Goal: Task Accomplishment & Management: Manage account settings

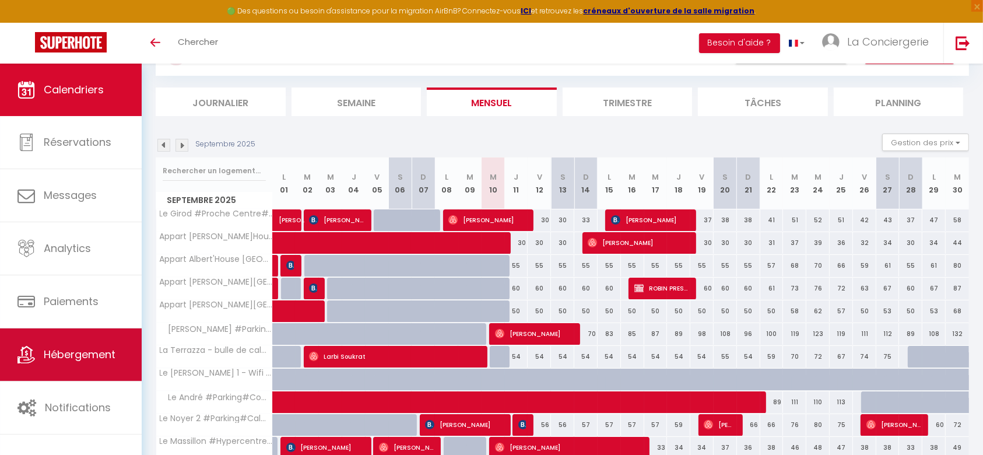
scroll to position [78, 0]
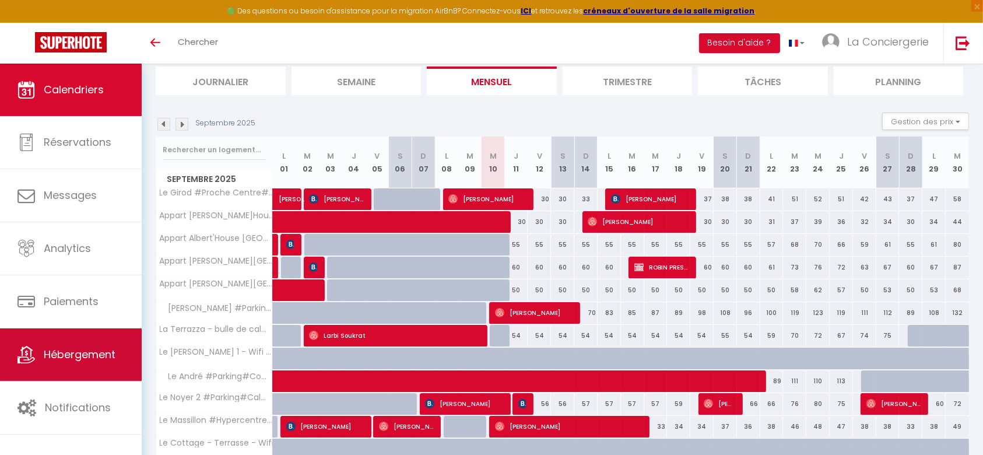
click at [81, 366] on link "Hébergement" at bounding box center [71, 354] width 142 height 52
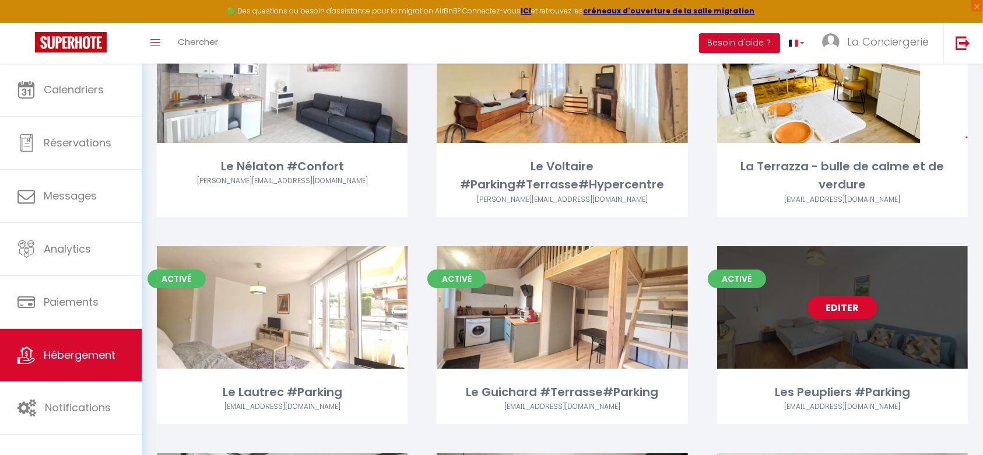
scroll to position [3881, 0]
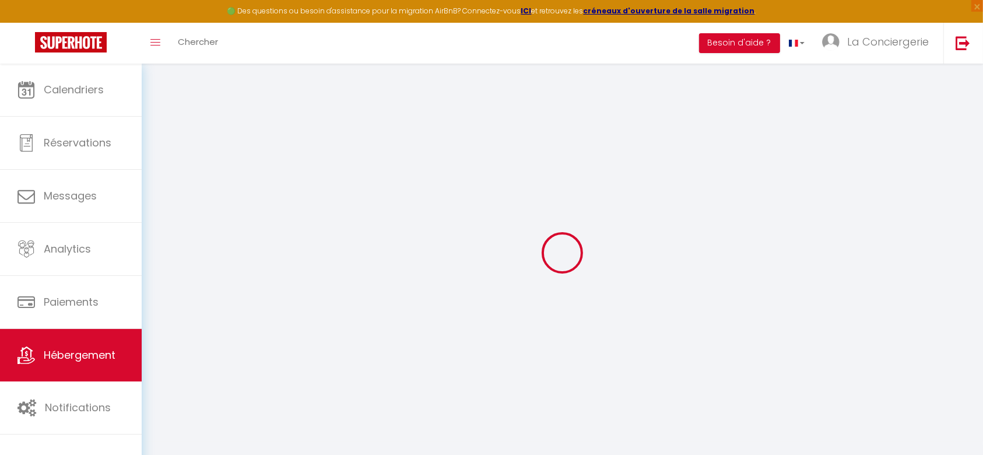
select select
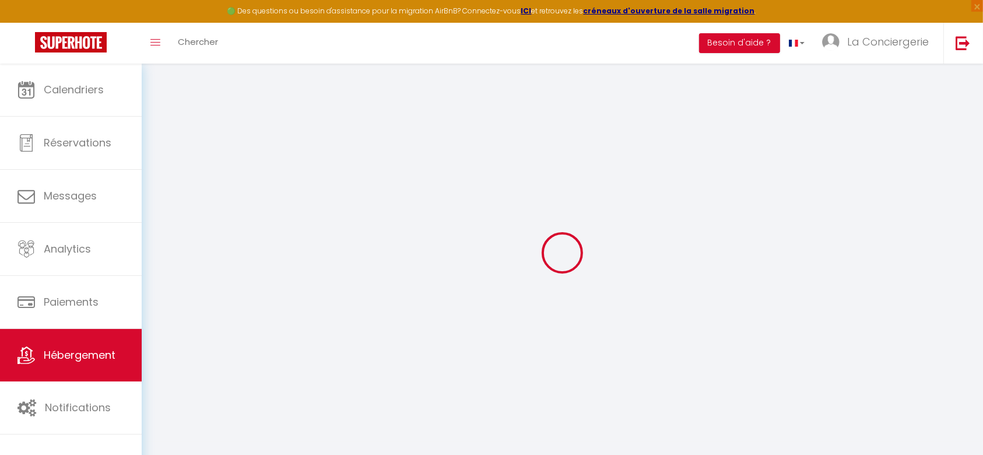
select select
checkbox input "false"
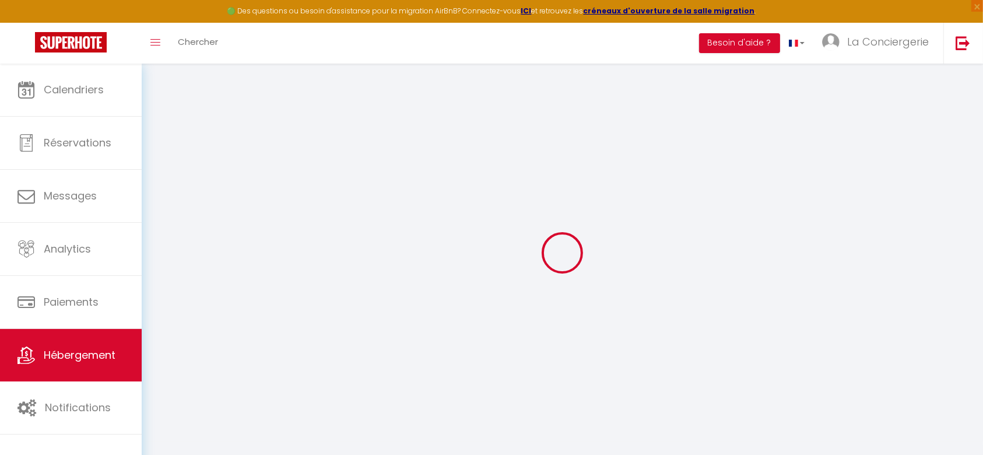
select select
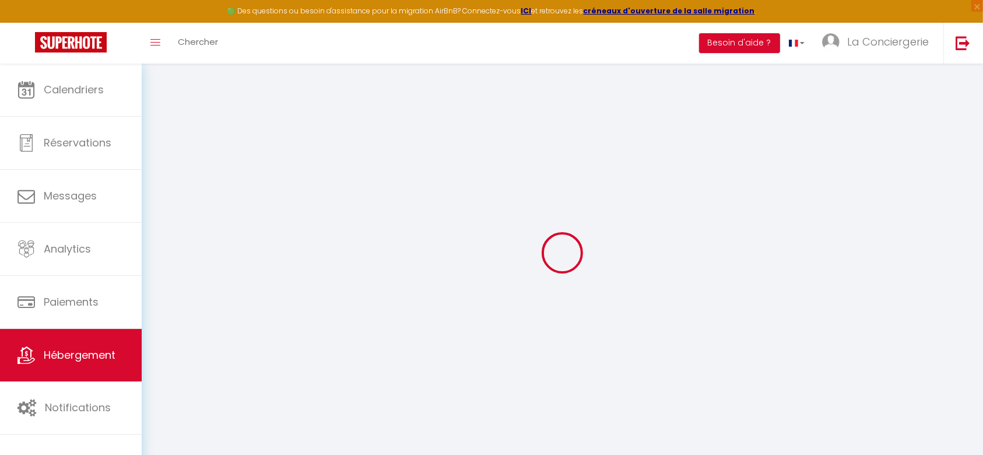
select select
checkbox input "false"
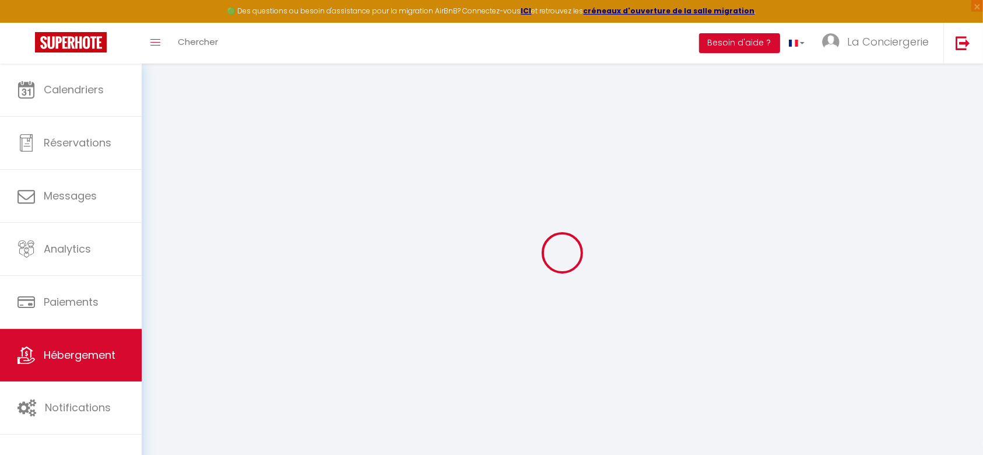
checkbox input "false"
select select
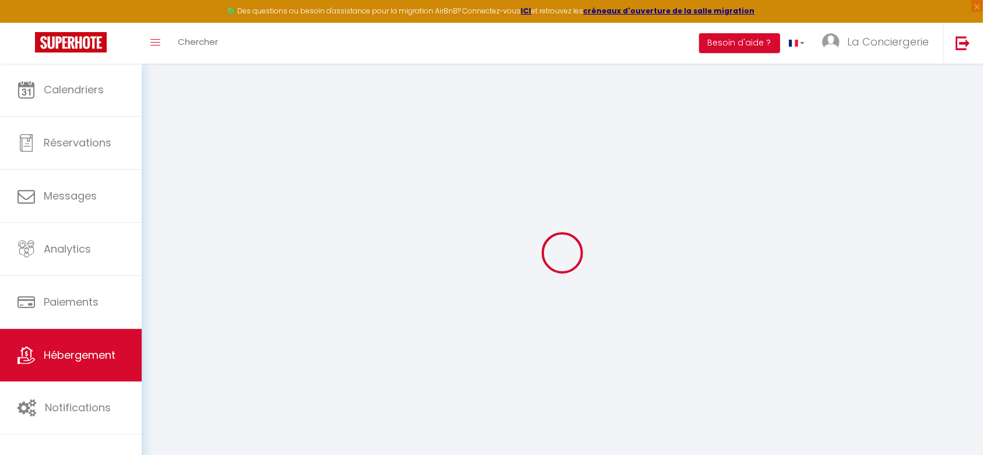
select select
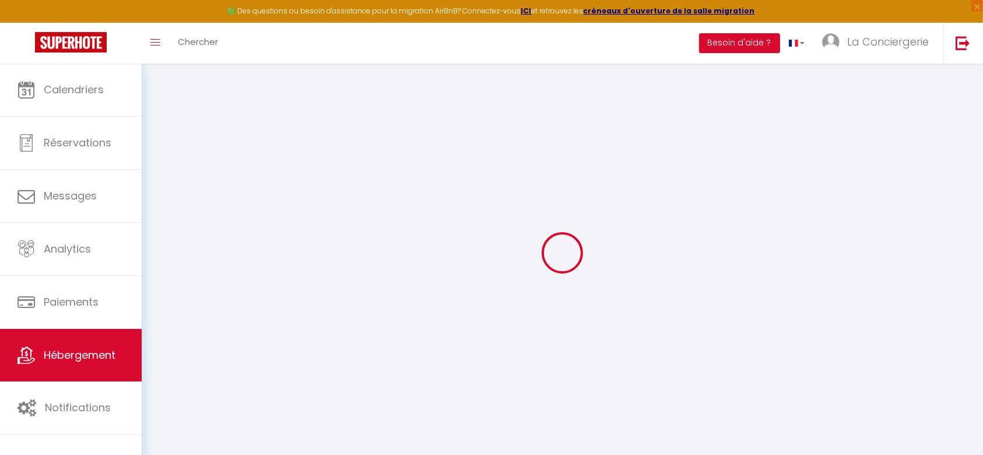
checkbox input "false"
select select
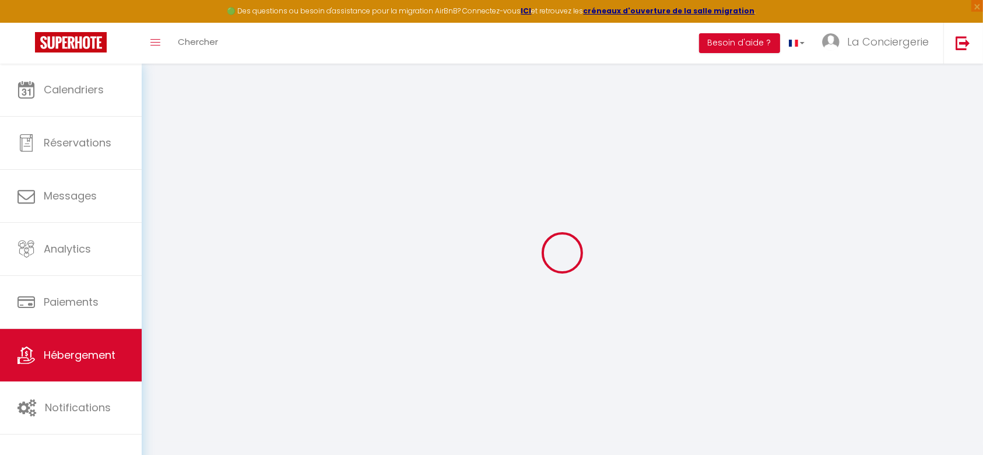
select select
type input "Le Lautrec #Parking"
type input "[PERSON_NAME]"
type input "Roux"
select select "2"
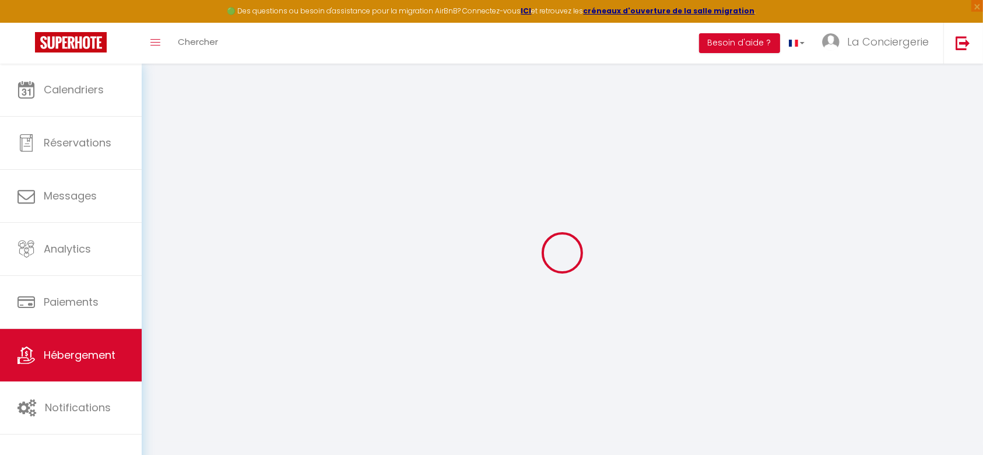
select select "0"
type input "50"
type input "33"
type input "5"
type input "3.2"
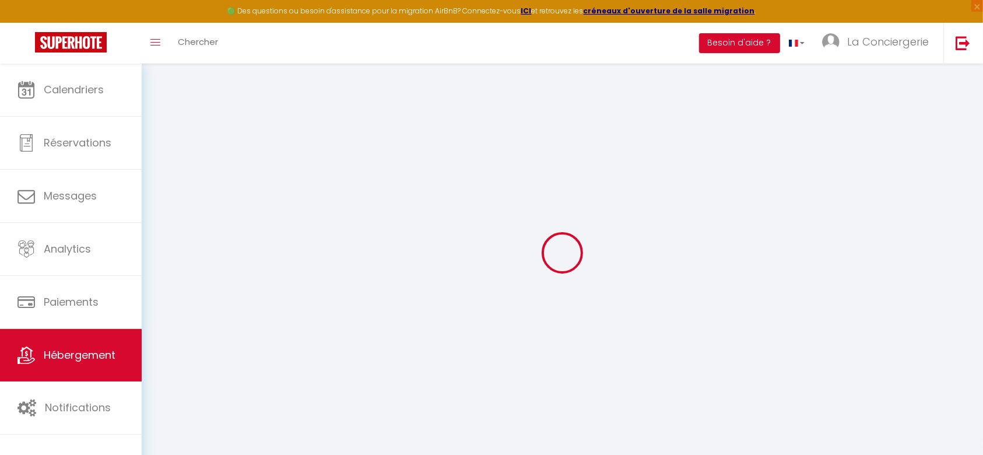
type input "300"
select select
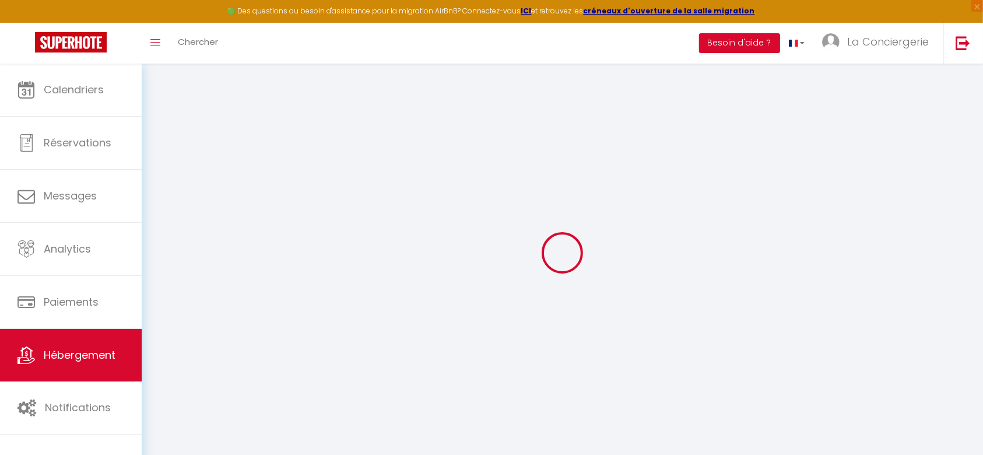
select select
type input "[STREET_ADDRESS]"
type input "63400"
type input "Chamalières"
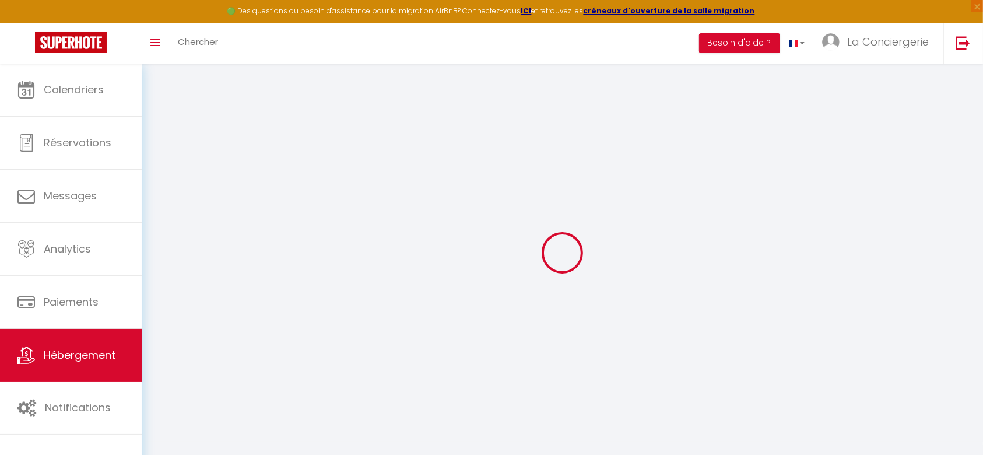
type input "[EMAIL_ADDRESS][DOMAIN_NAME]"
select select "15263"
checkbox input "false"
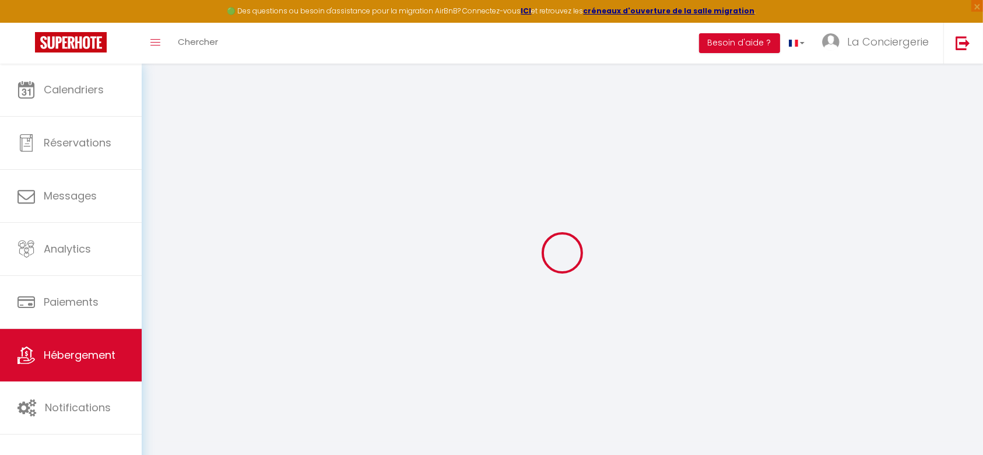
checkbox input "false"
radio input "true"
type input "33"
type input "0"
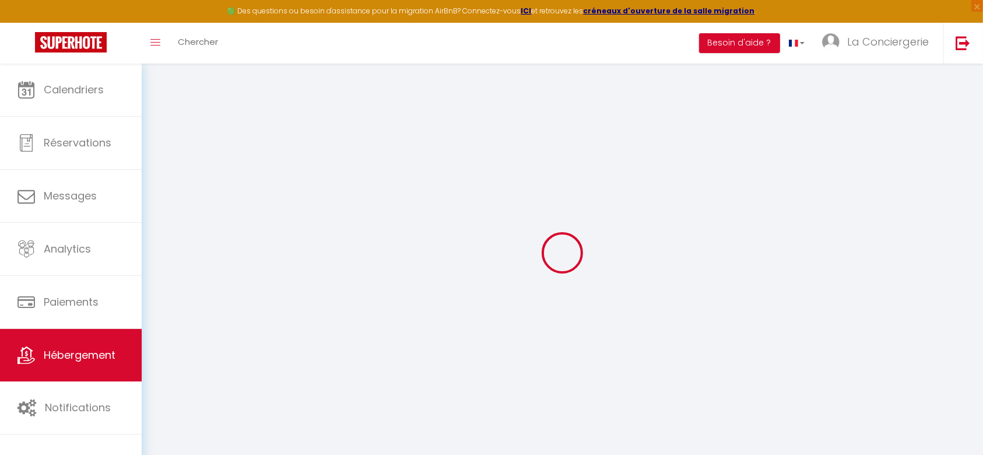
type input "0"
select select
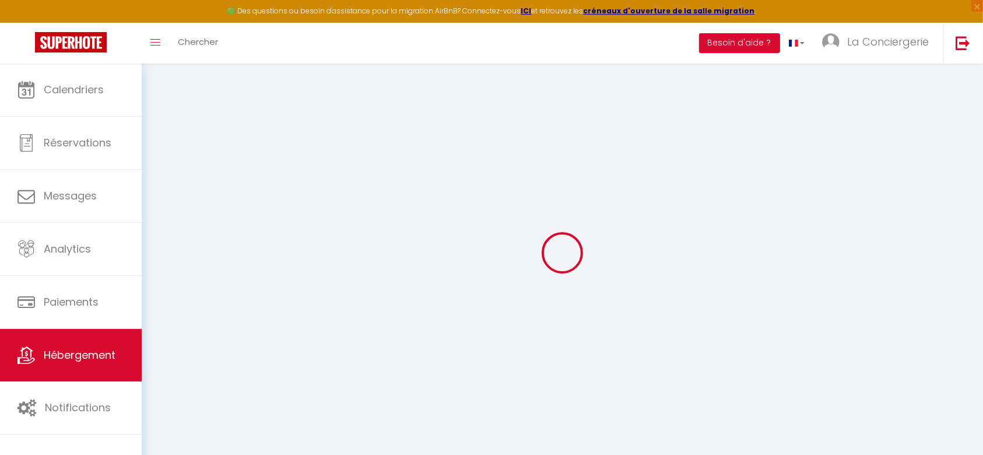
select select
checkbox input "false"
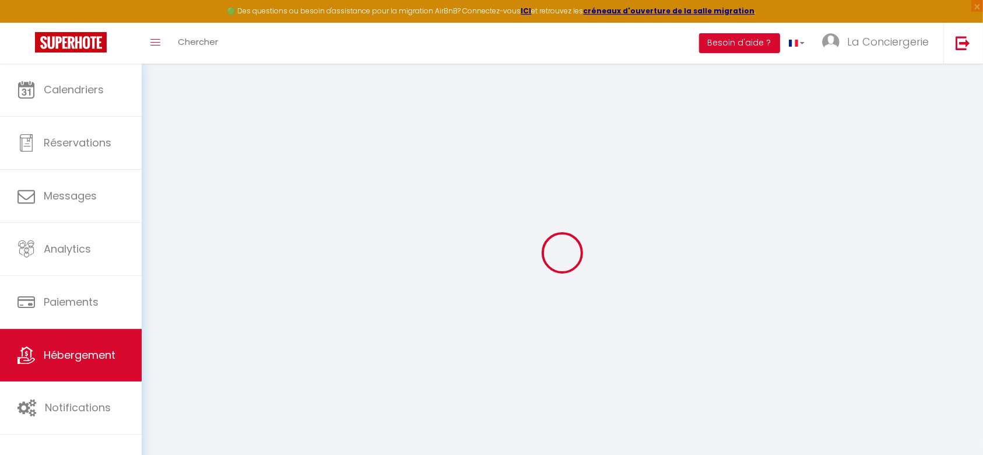
checkbox input "false"
select select
checkbox input "false"
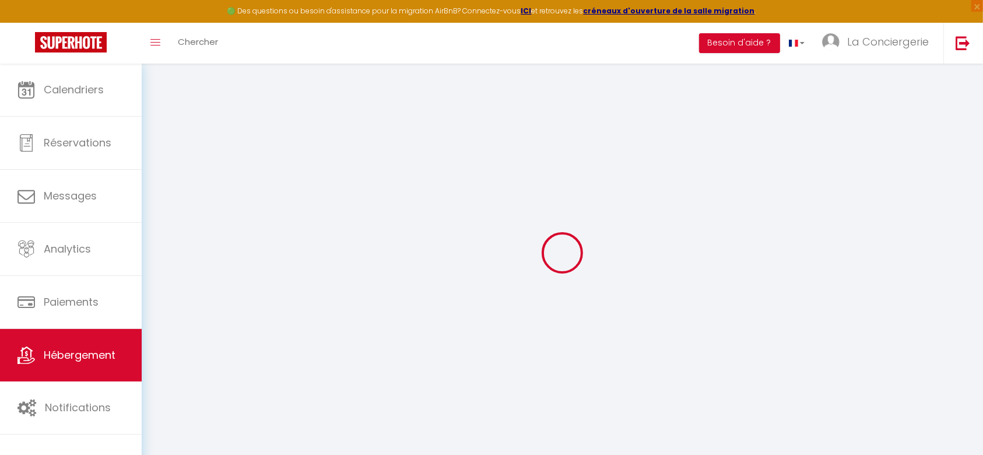
checkbox input "false"
select select
checkbox input "false"
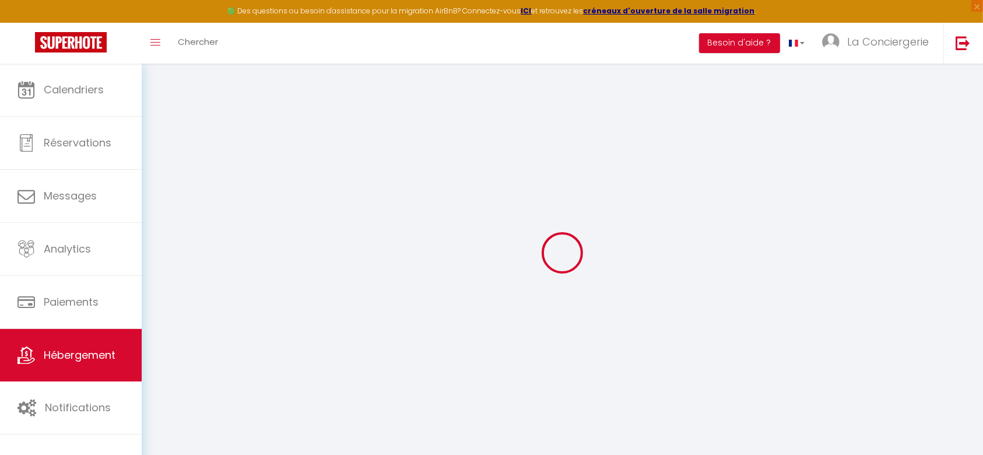
checkbox input "false"
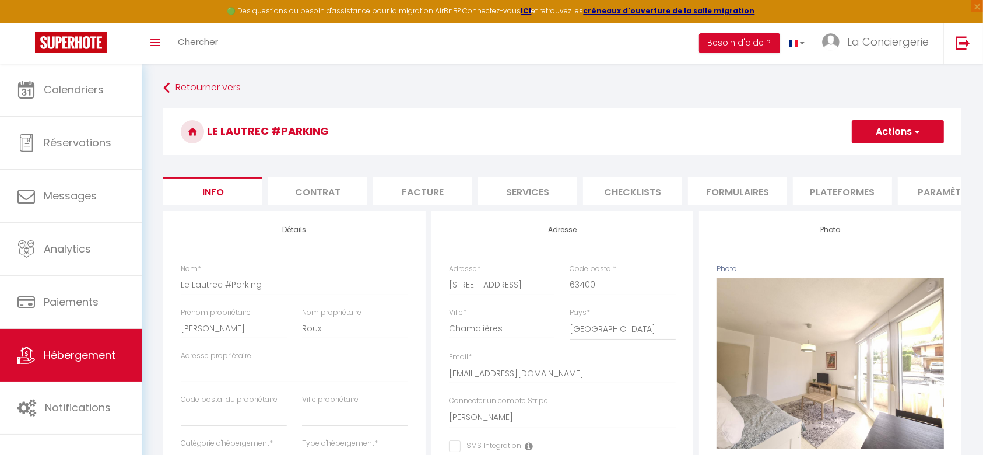
click at [671, 187] on li "Checklists" at bounding box center [632, 191] width 99 height 29
select select
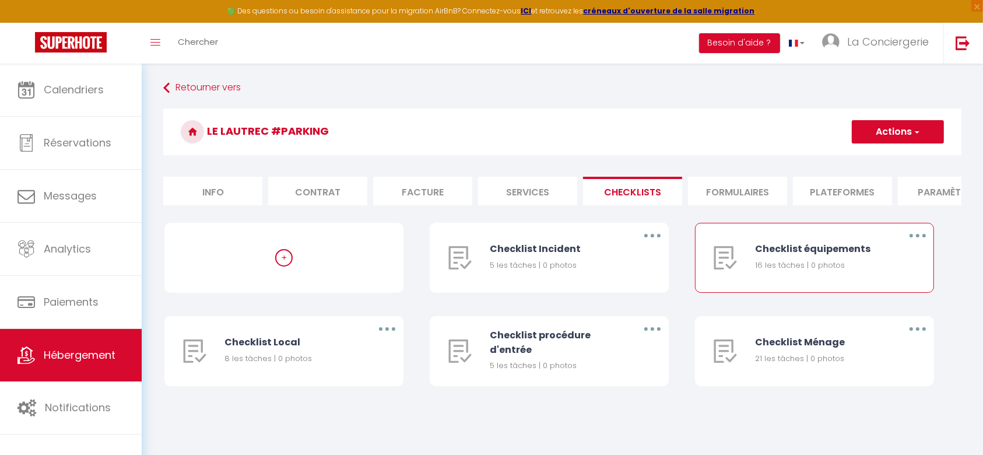
click at [924, 245] on button "button" at bounding box center [918, 235] width 33 height 19
click at [897, 271] on link "Editer" at bounding box center [888, 263] width 86 height 20
type input "Checklist équipements"
type input "Equipements de base présent dans le logement"
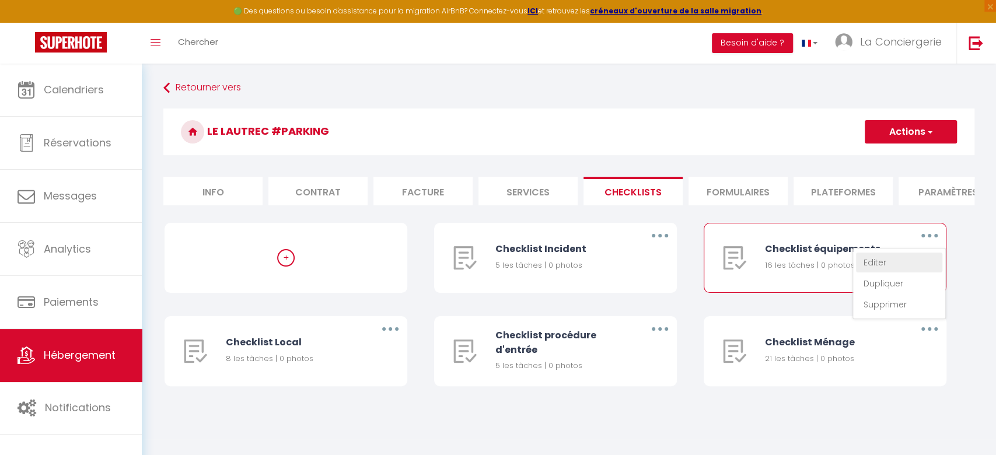
select select "3"
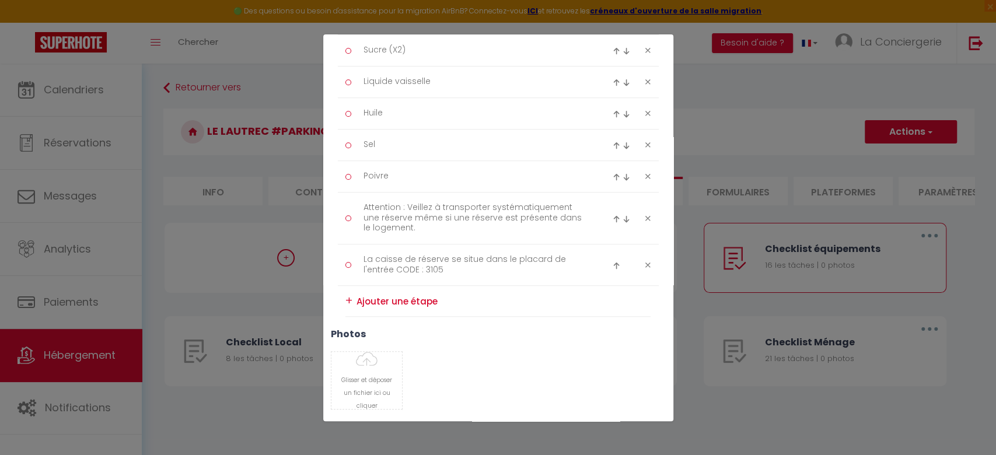
scroll to position [467, 0]
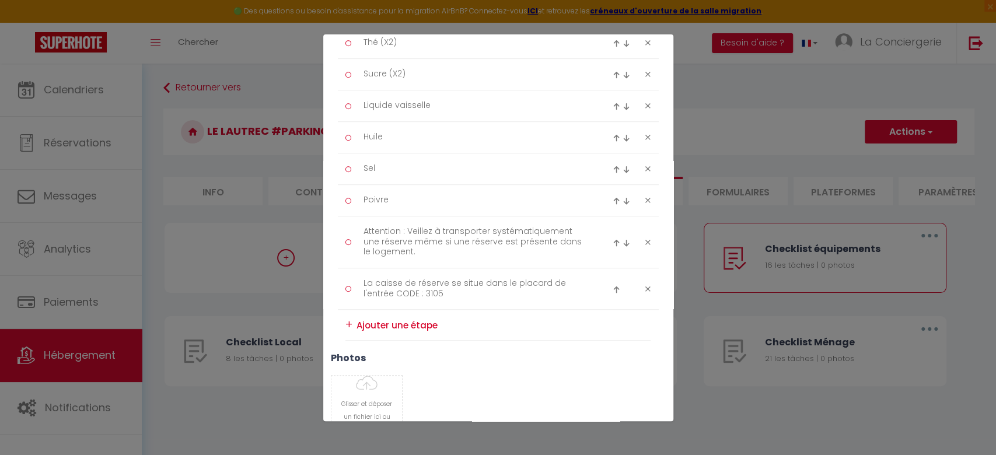
click at [398, 330] on textarea at bounding box center [503, 324] width 295 height 17
click at [346, 324] on div "+" at bounding box center [348, 325] width 7 height 18
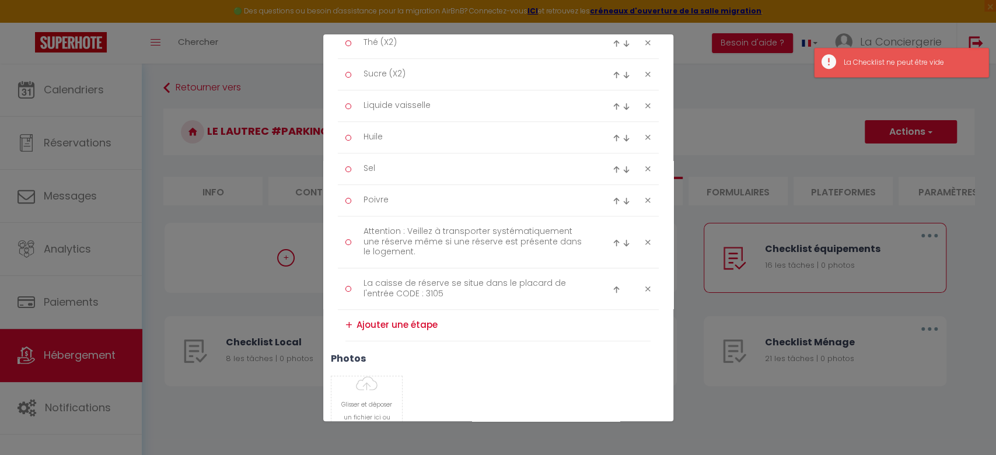
click at [402, 327] on textarea at bounding box center [503, 325] width 295 height 19
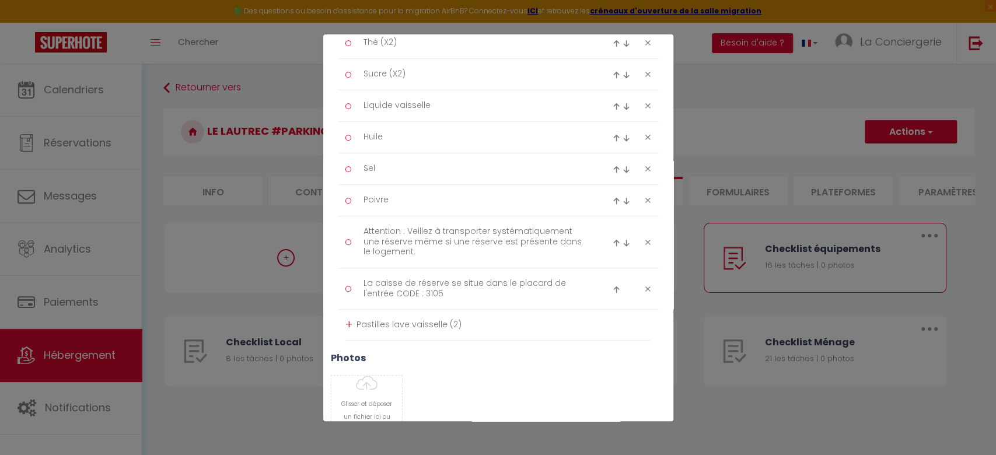
type textarea "Pastilles lave vaisselle (2)"
click at [348, 324] on div "+" at bounding box center [348, 325] width 7 height 18
click at [612, 322] on img at bounding box center [616, 326] width 8 height 8
type textarea "Pastilles lave vaisselle (2)"
type textarea "La caisse de réserve se situe dans le placard de l'entrée CODE : 3105"
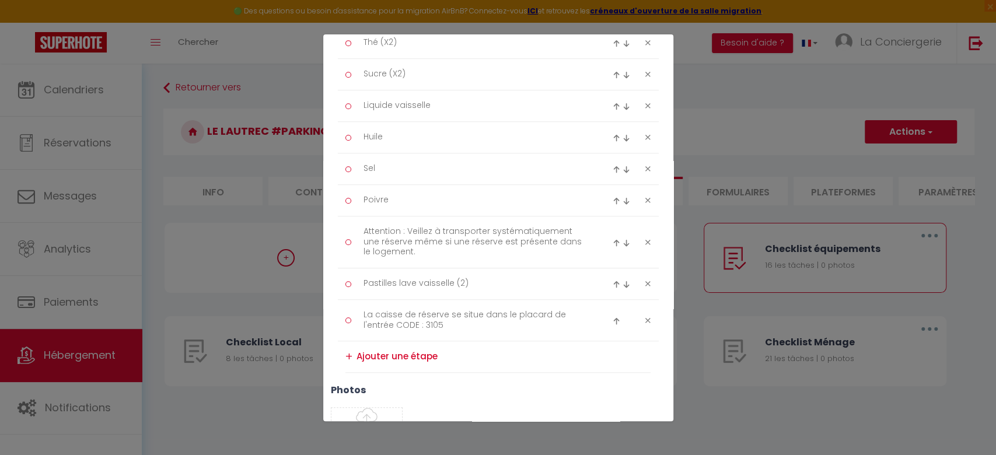
click at [612, 281] on div at bounding box center [622, 284] width 21 height 14
click at [612, 281] on img at bounding box center [616, 285] width 8 height 8
type textarea "Pastilles lave vaisselle (2)"
type textarea "Attention : Veillez à transporter systématiquement une réserve même si une rése…"
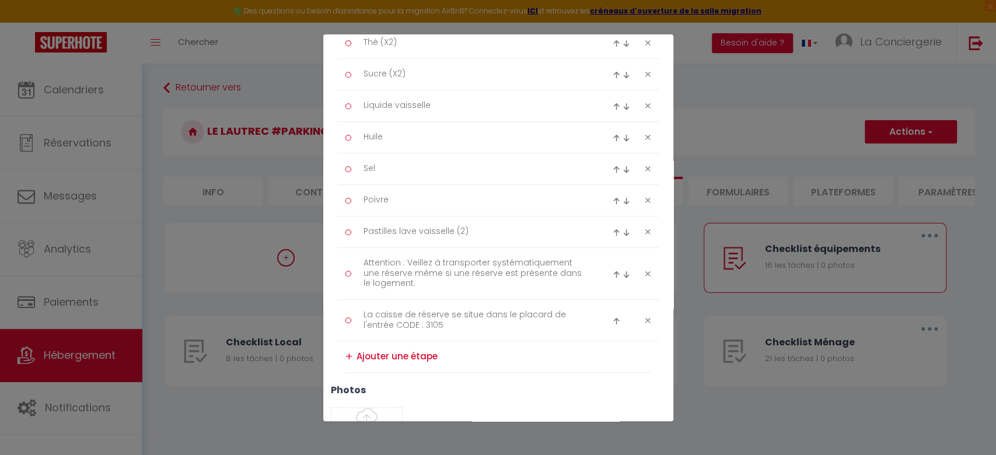
click at [612, 232] on img at bounding box center [616, 233] width 8 height 8
type textarea "Pastilles lave vaisselle (2)"
type textarea "Poivre"
click at [612, 202] on img at bounding box center [616, 201] width 8 height 8
type textarea "Pastilles lave vaisselle (2)"
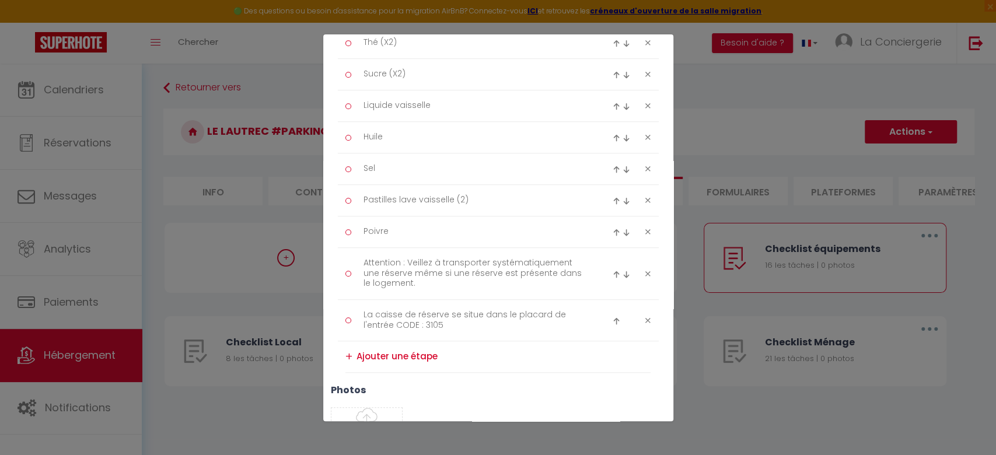
type textarea "Sel"
click at [612, 171] on img at bounding box center [616, 170] width 8 height 8
type textarea "Pastilles lave vaisselle (2)"
type textarea "Huile"
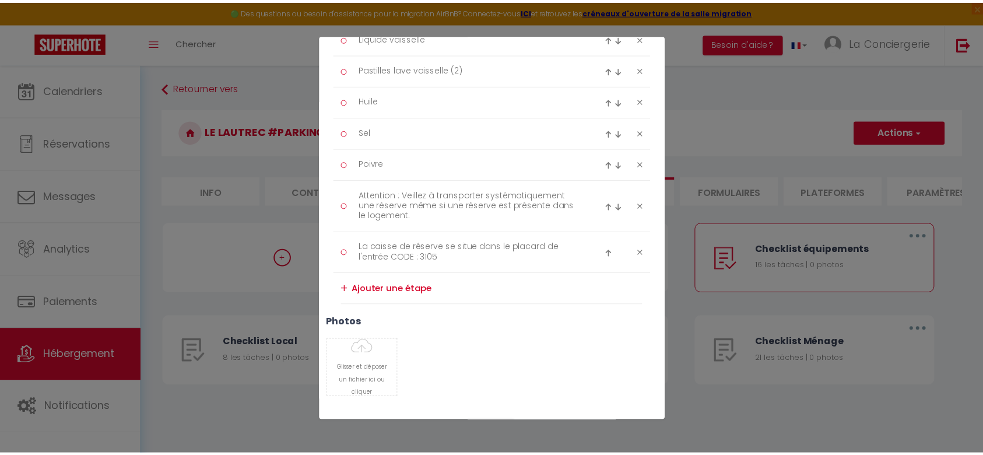
scroll to position [586, 0]
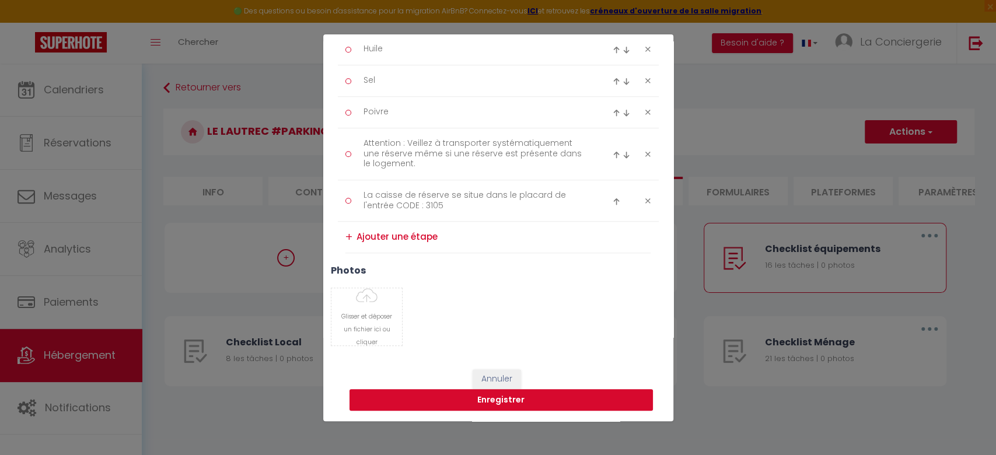
click at [522, 389] on button "Enregistrer" at bounding box center [500, 400] width 303 height 22
